Goal: Communication & Community: Connect with others

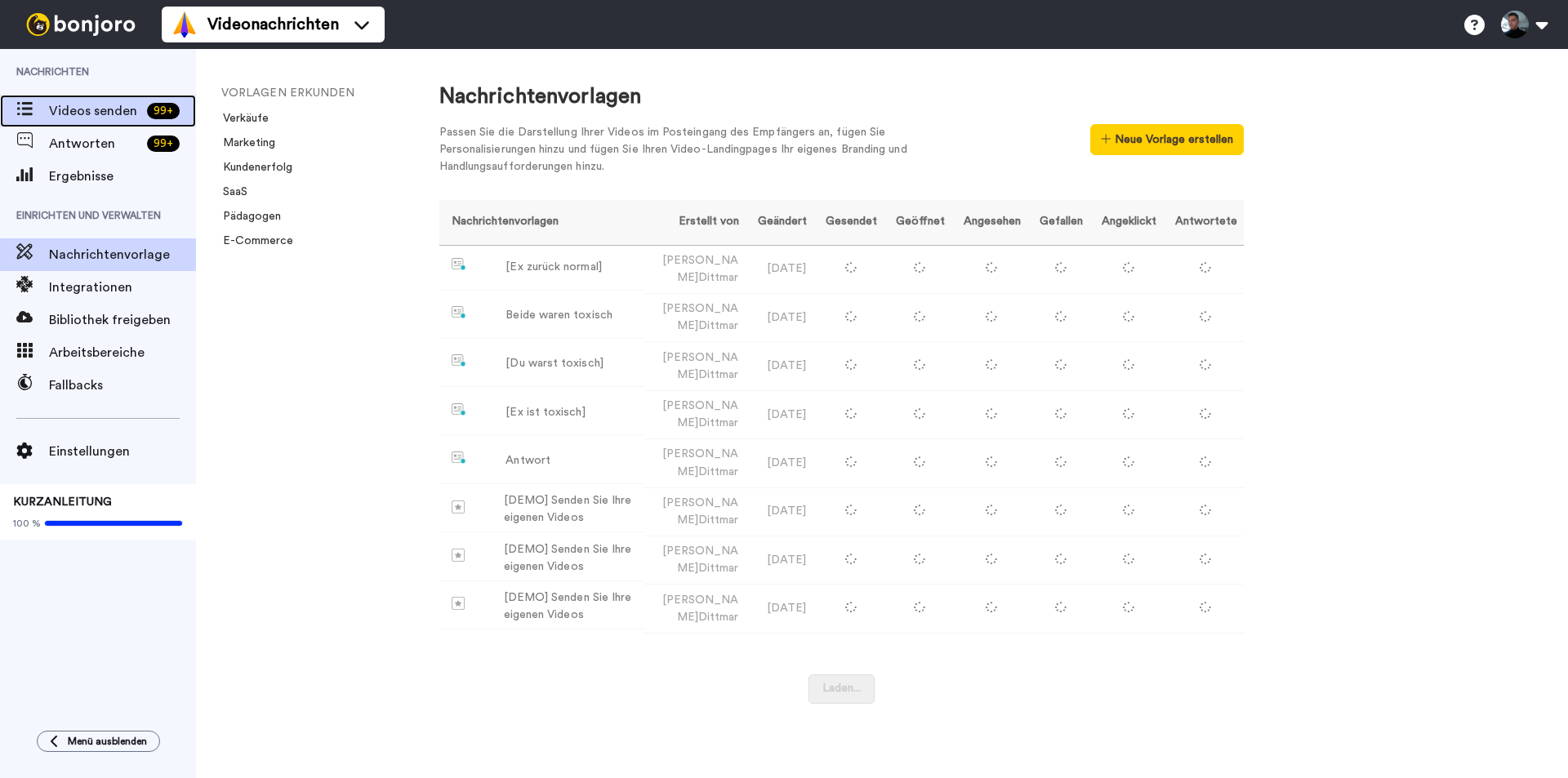
click at [82, 101] on span "Videos senden" at bounding box center [95, 111] width 91 height 20
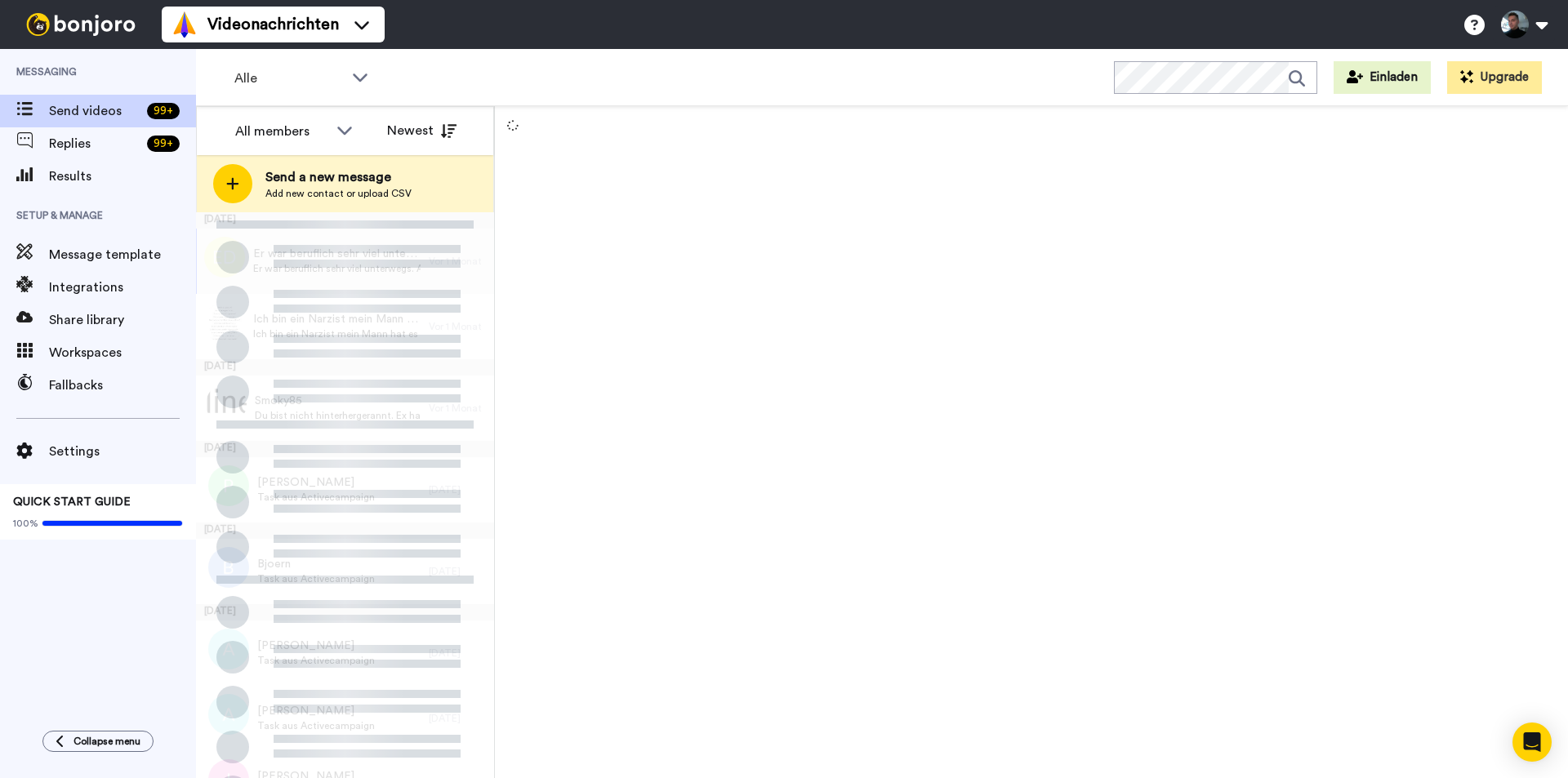
click at [239, 181] on icon at bounding box center [233, 184] width 13 height 15
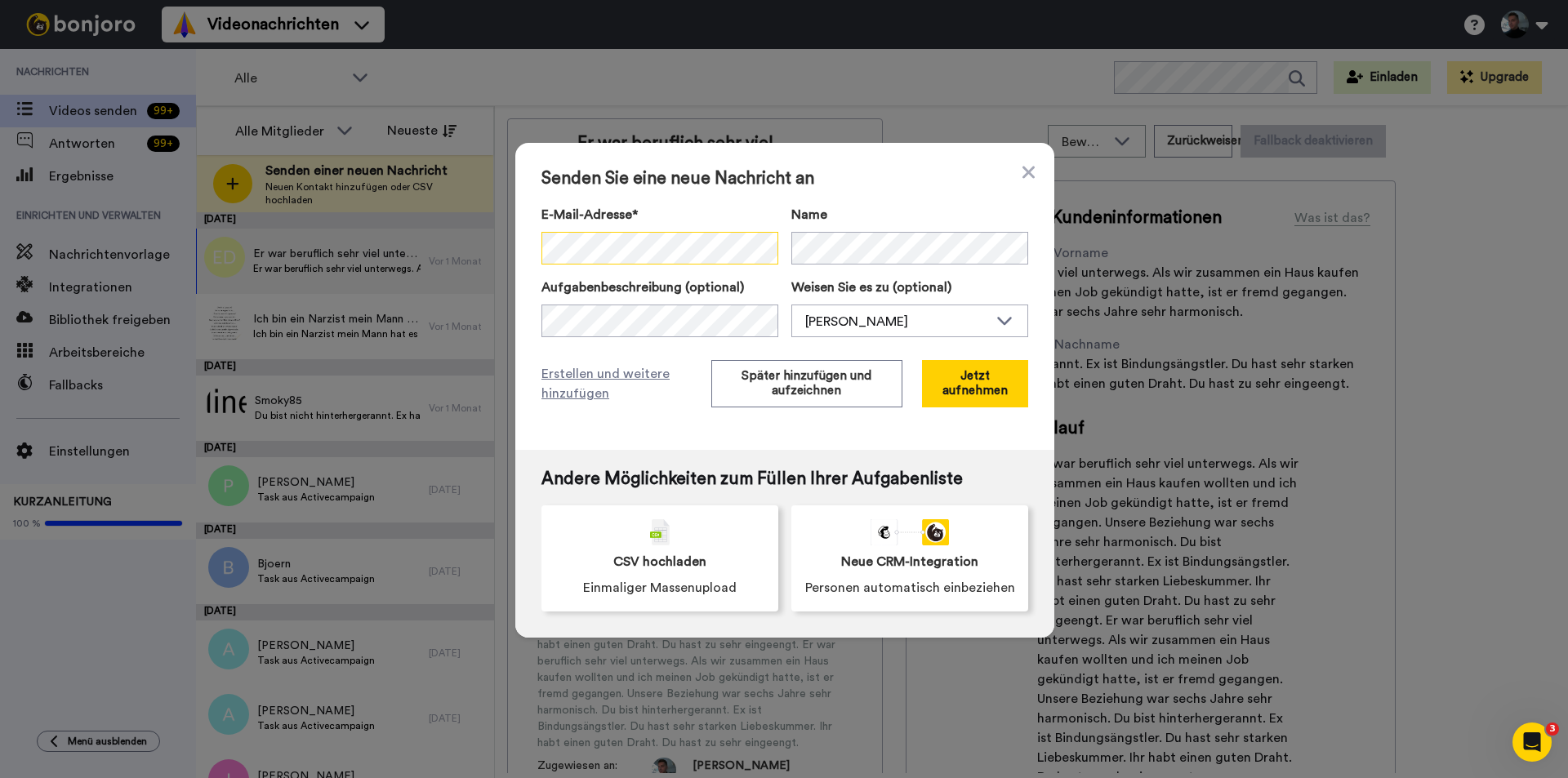
click at [534, 251] on div "Senden Sie eine neue Nachricht an E-Mail-Adresse* Kein Suchergebnis für ' carol…" at bounding box center [785, 296] width 539 height 307
click at [771, 390] on font "Später hinzufügen und aufzeichnen" at bounding box center [807, 383] width 130 height 27
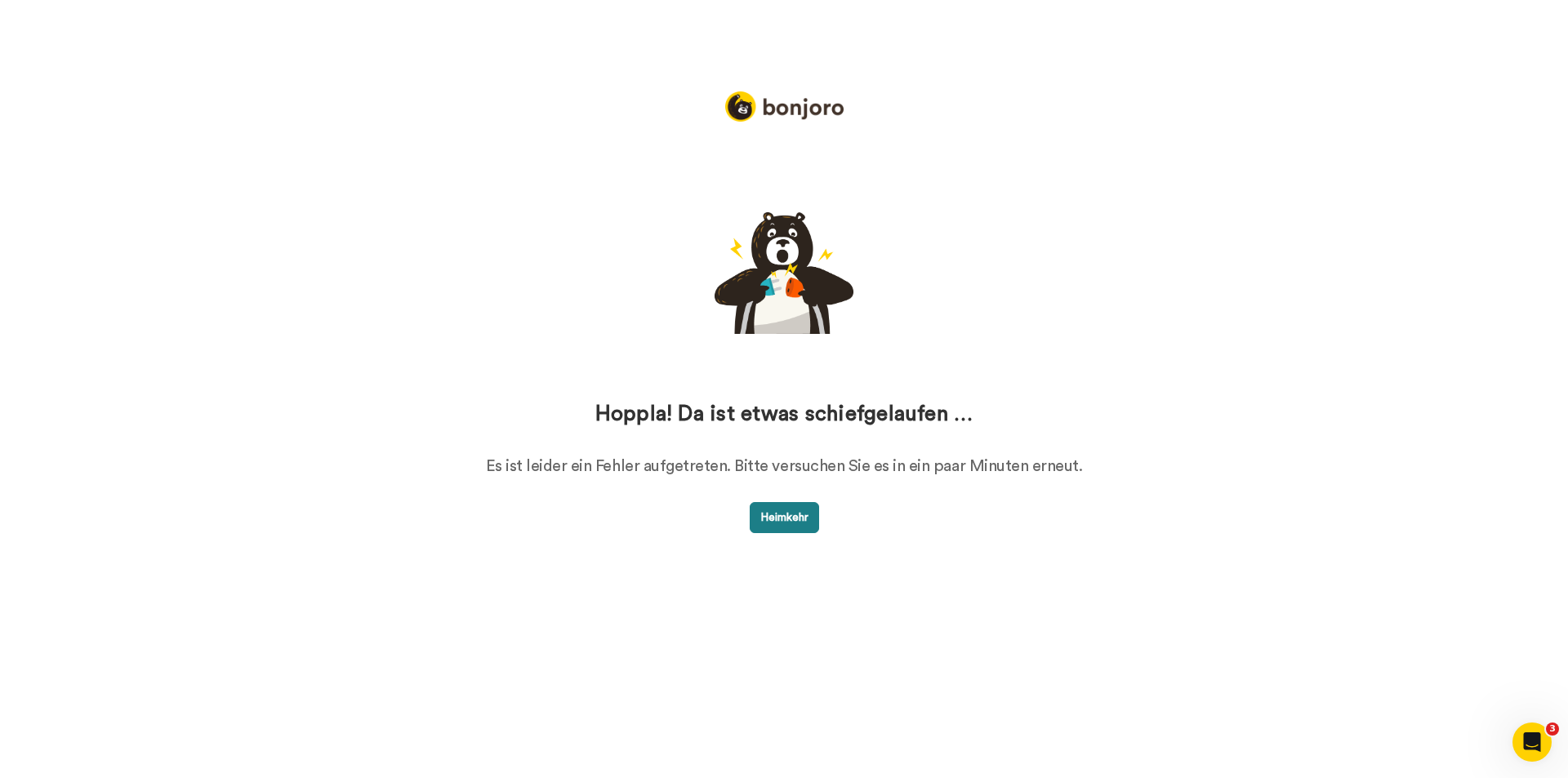
click at [769, 524] on font "Heimkehr" at bounding box center [784, 518] width 49 height 12
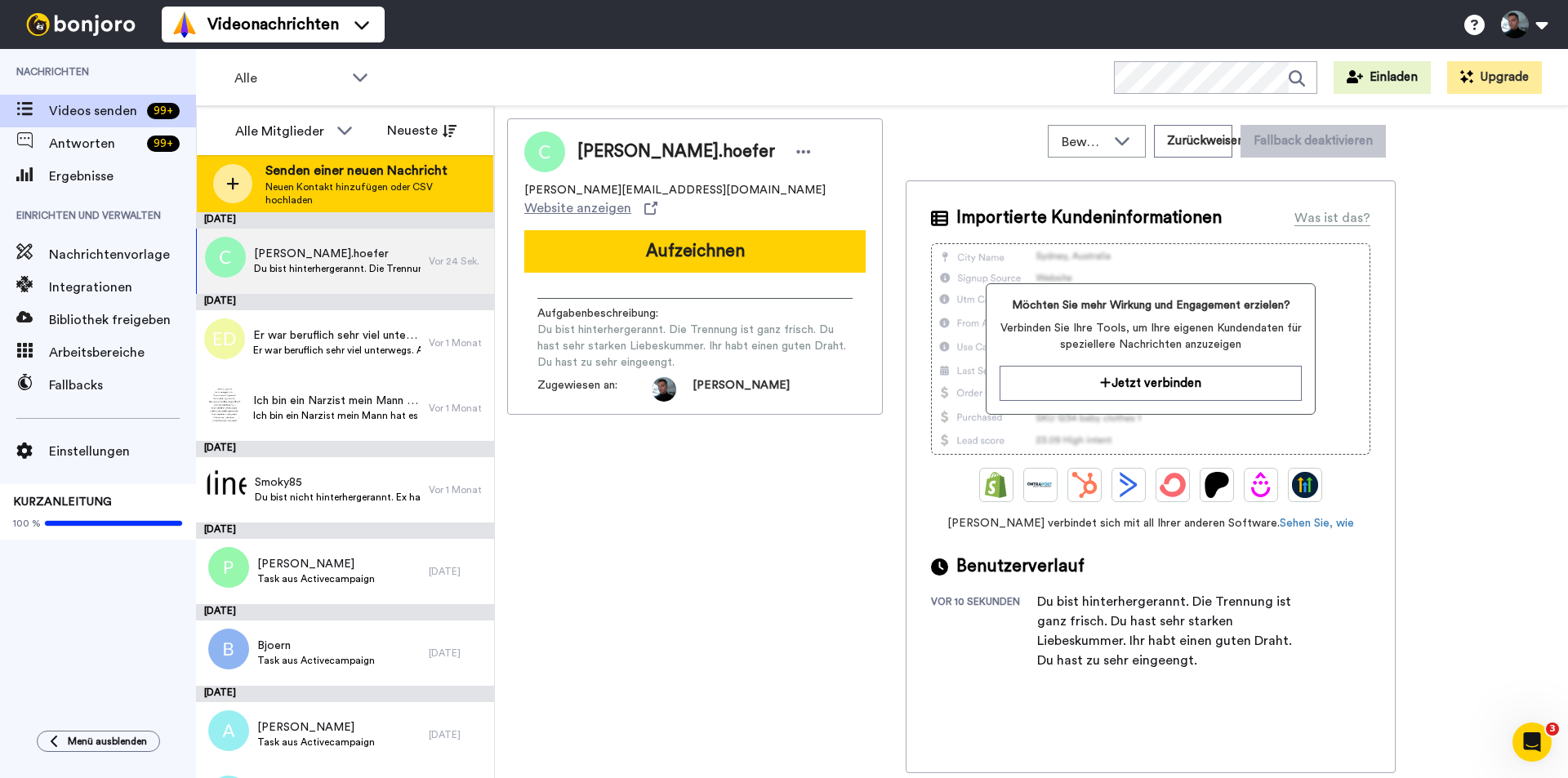
click at [236, 187] on icon at bounding box center [233, 184] width 13 height 15
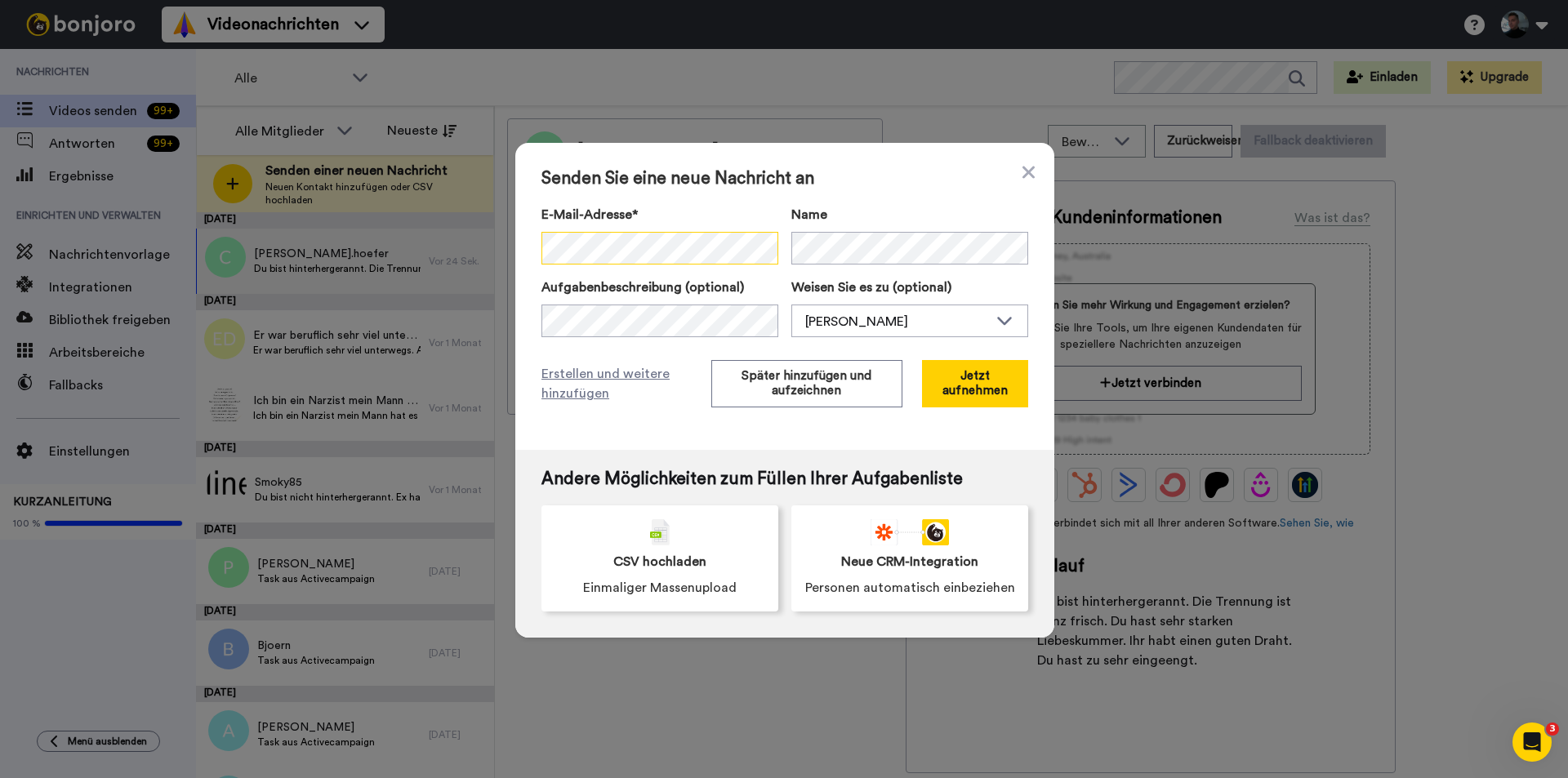
click at [524, 248] on div "Senden Sie eine neue Nachricht an E-Mail-Adresse* Kein Suchergebnis für ' leinj…" at bounding box center [785, 296] width 539 height 307
click at [743, 395] on button "Später hinzufügen und aufzeichnen" at bounding box center [807, 384] width 191 height 48
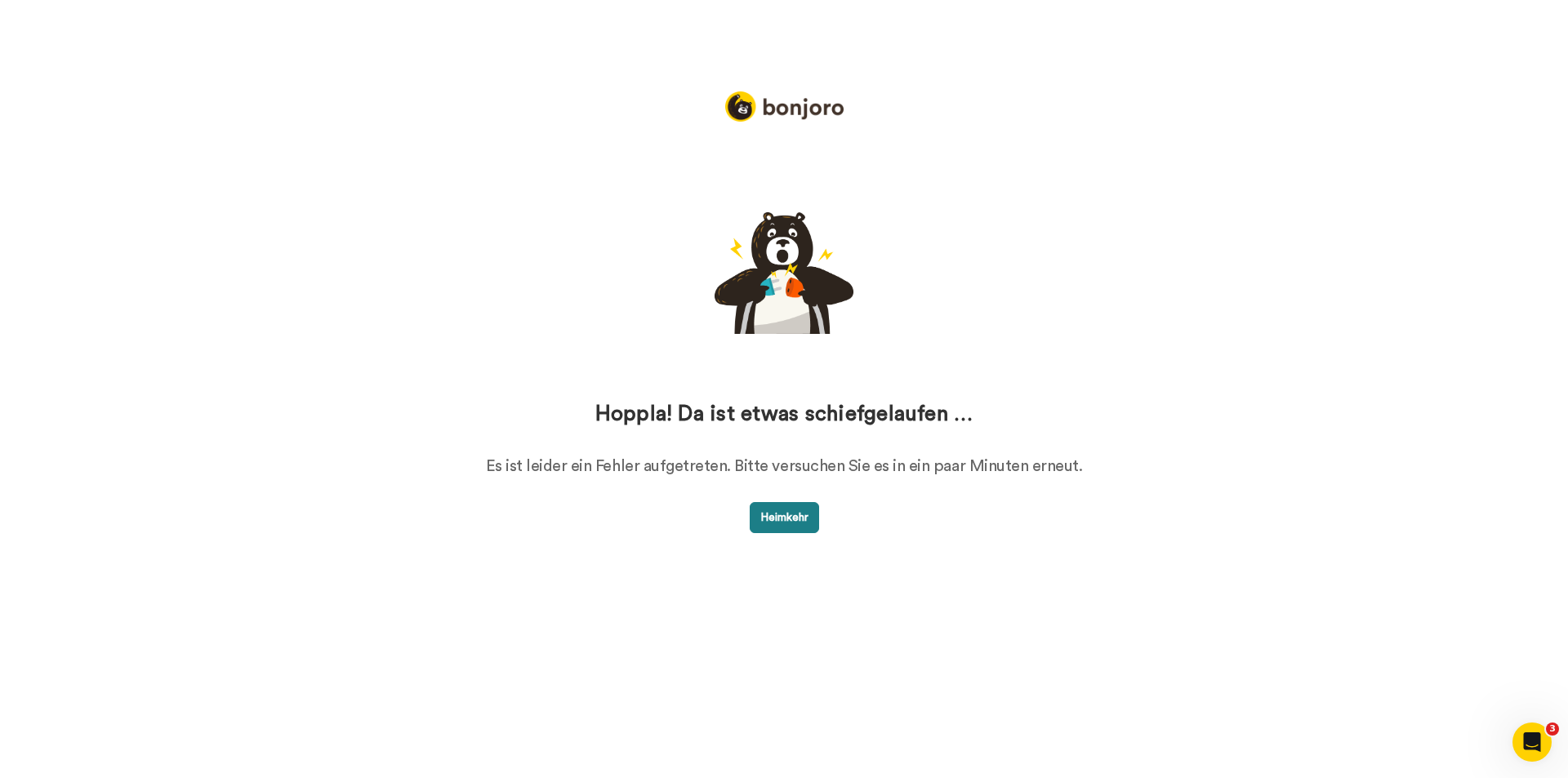
click at [810, 521] on button "Heimkehr" at bounding box center [784, 518] width 69 height 31
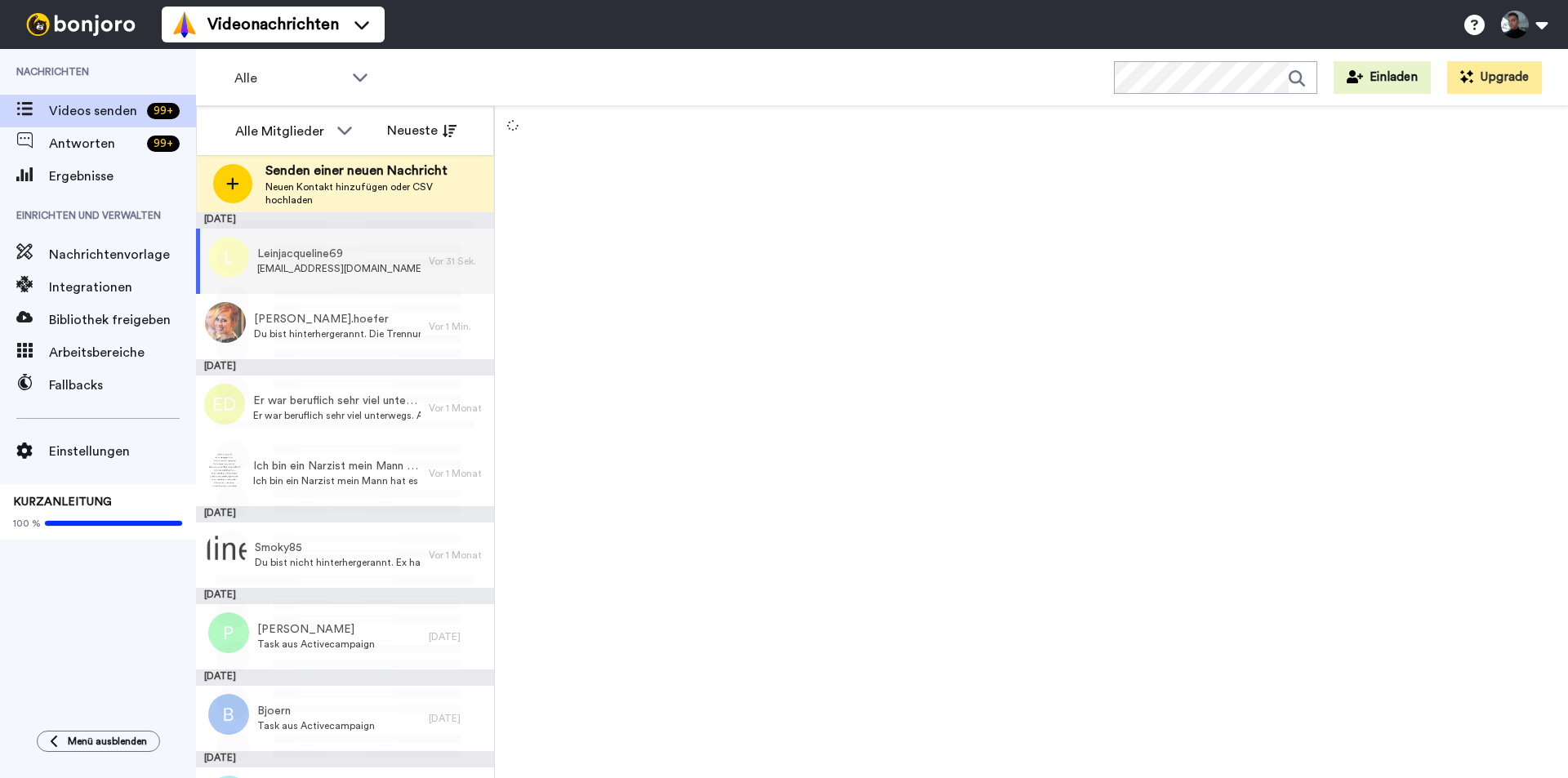
click at [231, 180] on icon at bounding box center [233, 184] width 13 height 15
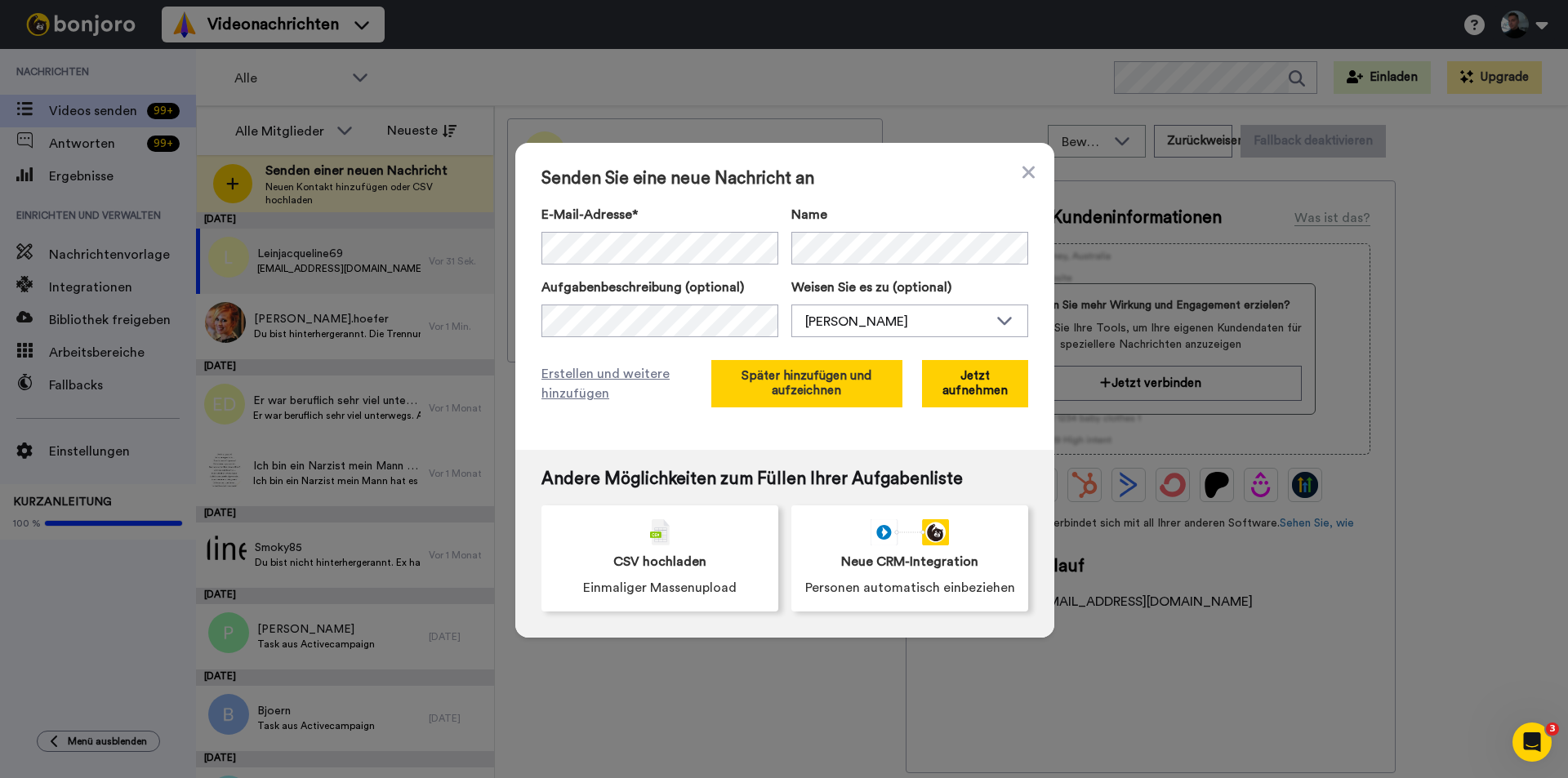
click at [784, 393] on font "Später hinzufügen und aufzeichnen" at bounding box center [807, 383] width 130 height 27
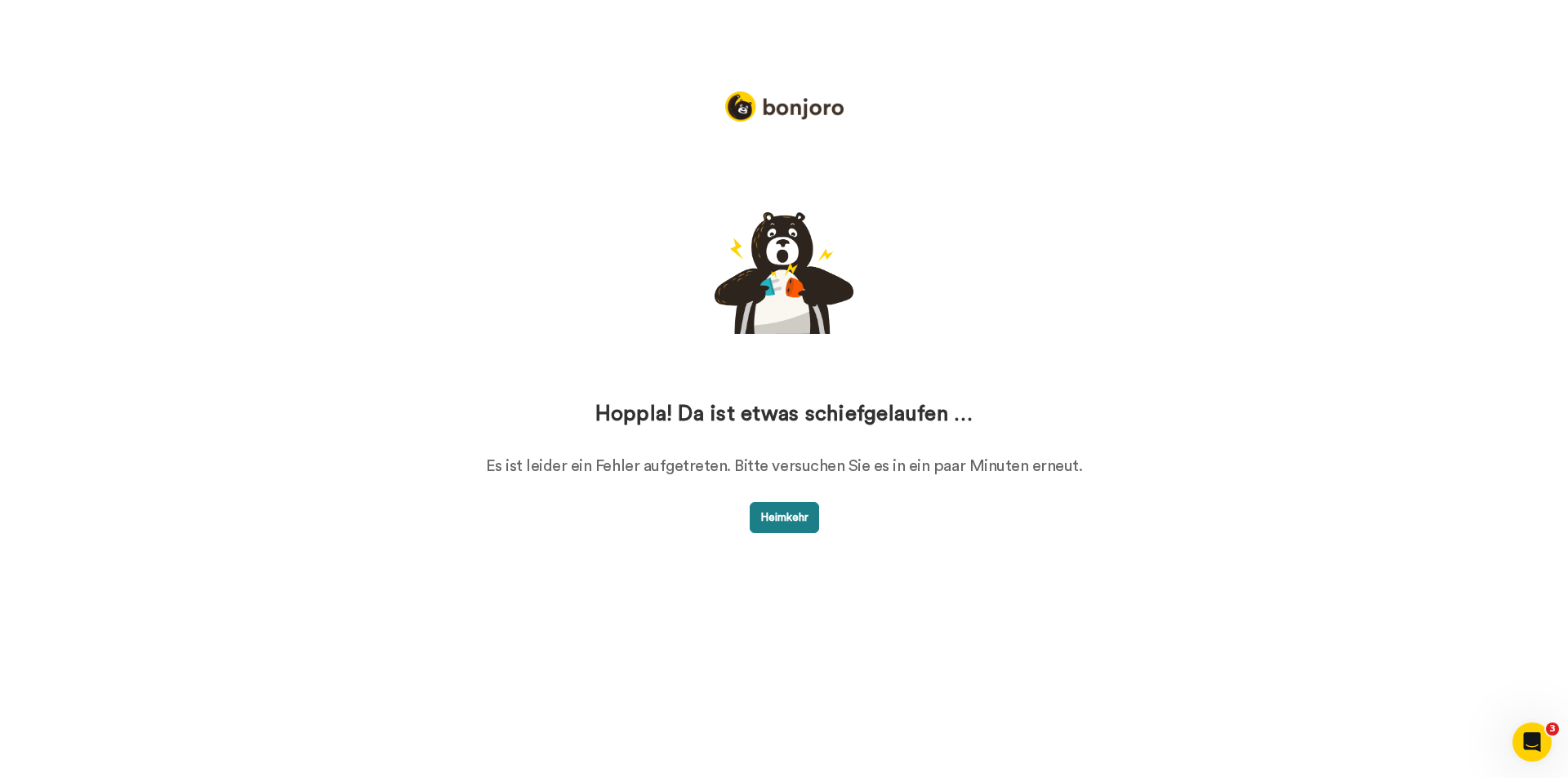
click at [788, 518] on font "Heimkehr" at bounding box center [784, 518] width 49 height 12
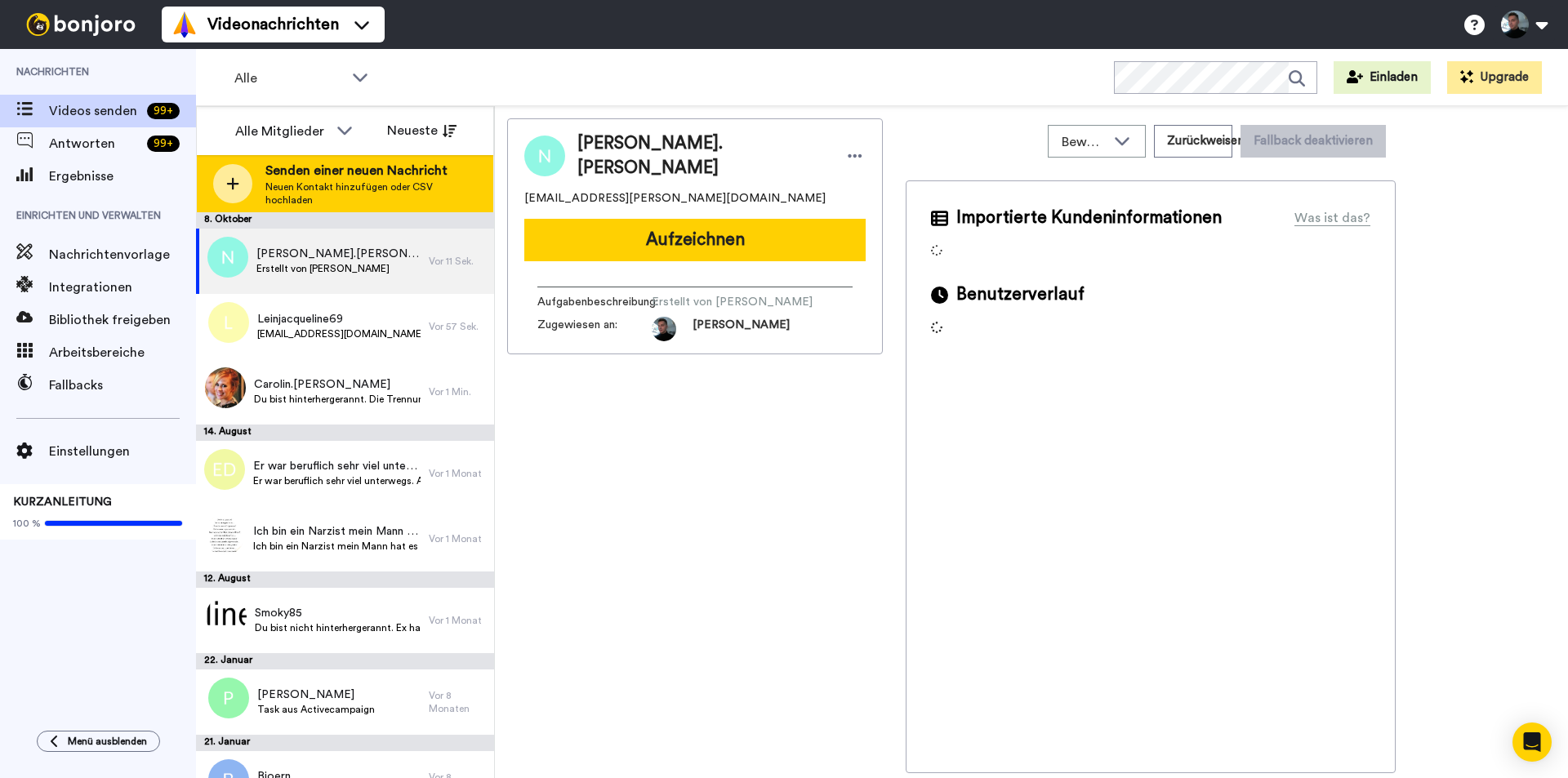
click at [234, 184] on icon at bounding box center [233, 184] width 12 height 12
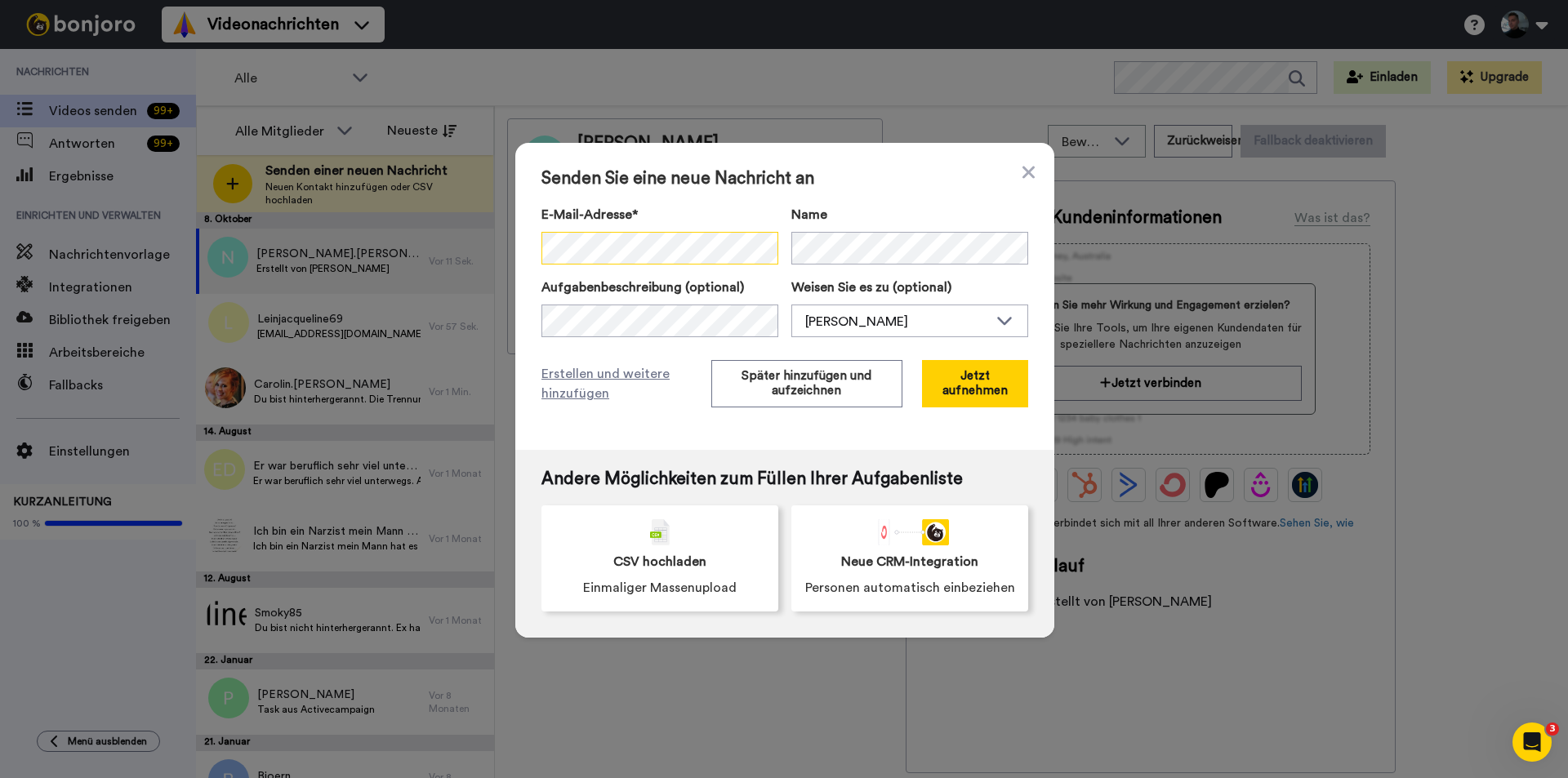
click at [516, 249] on div "Senden Sie eine neue Nachricht an E-Mail-Adresse* Kein Suchergebnis für ' [EMAI…" at bounding box center [785, 296] width 539 height 307
click at [795, 384] on font "Später hinzufügen und aufzeichnen" at bounding box center [807, 383] width 130 height 27
